Goal: Check status: Check status

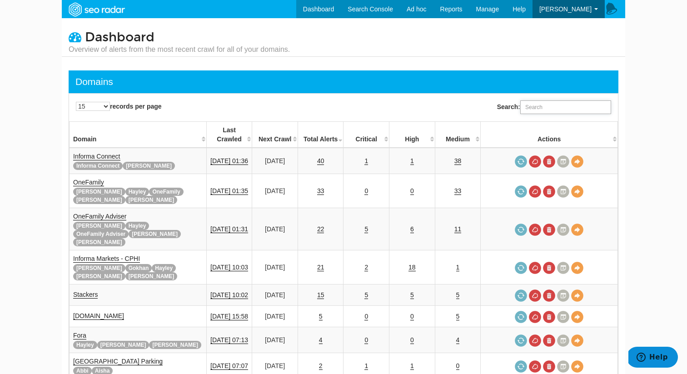
click at [530, 107] on input "Search:" at bounding box center [566, 107] width 91 height 14
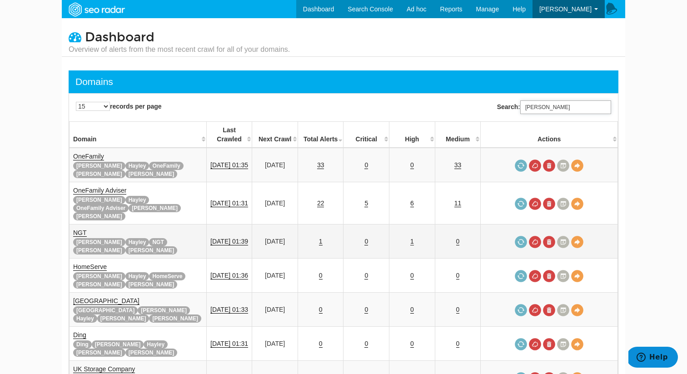
type input "rupert"
click at [414, 238] on link "1" at bounding box center [413, 242] width 4 height 8
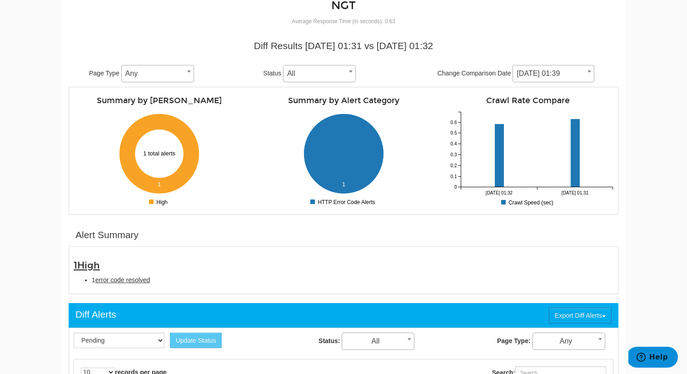
scroll to position [70, 0]
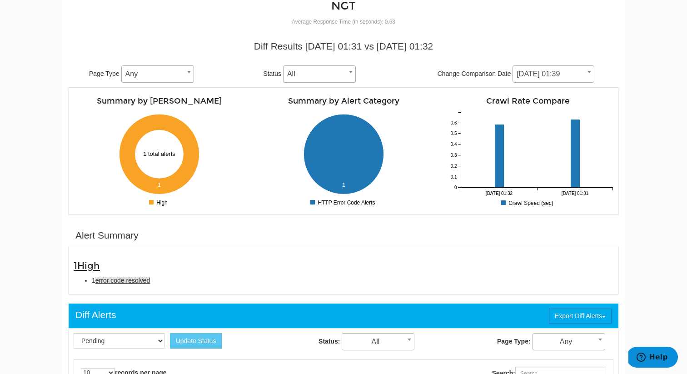
click at [138, 282] on span "error code resolved" at bounding box center [122, 280] width 55 height 7
type input "error code resolved"
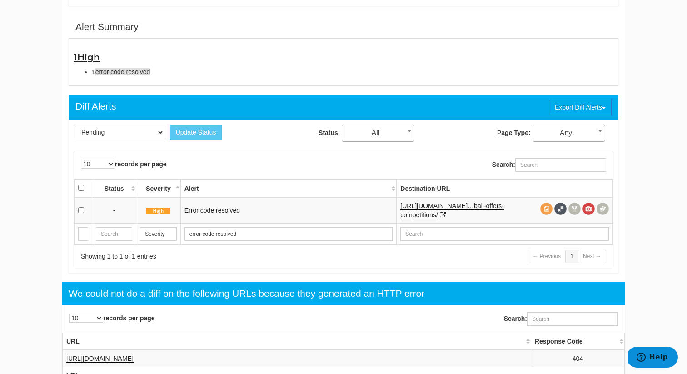
scroll to position [295, 0]
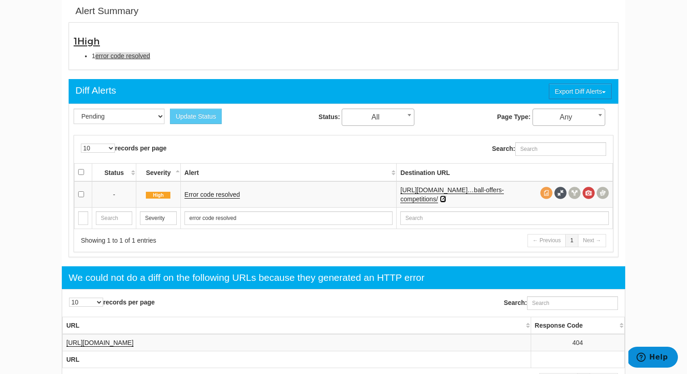
click at [446, 199] on icon at bounding box center [443, 199] width 6 height 6
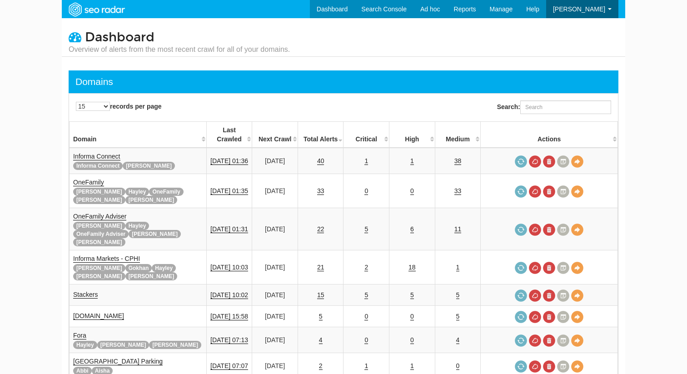
scroll to position [36, 0]
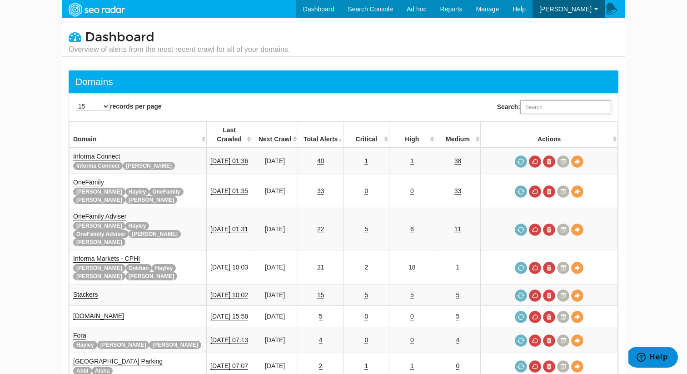
click at [539, 111] on input "Search:" at bounding box center [566, 107] width 91 height 14
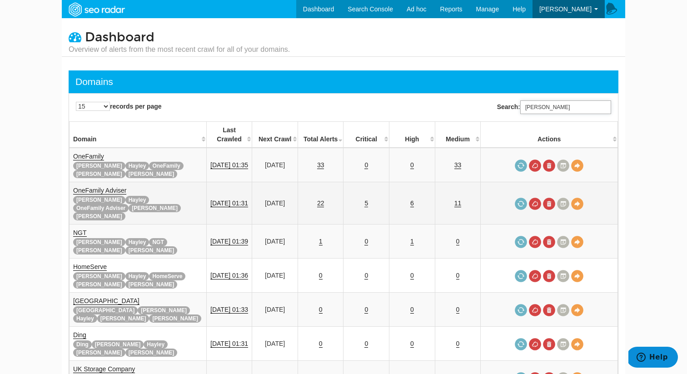
type input "rupert"
click at [368, 200] on link "5" at bounding box center [367, 204] width 4 height 8
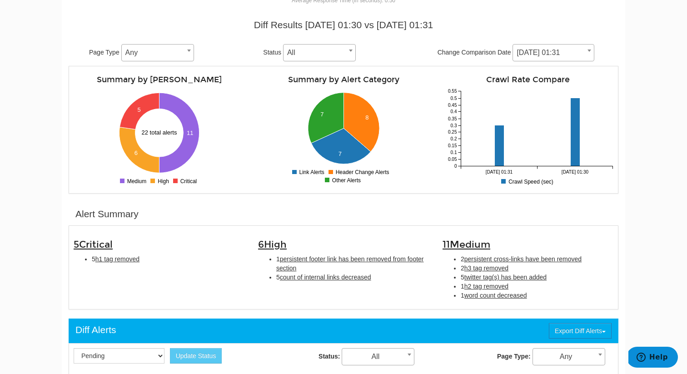
scroll to position [91, 0]
